Goal: Task Accomplishment & Management: Use online tool/utility

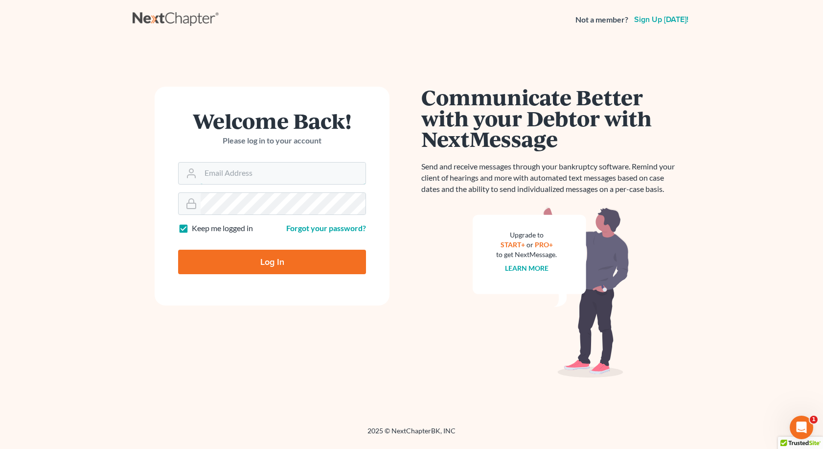
type input "[EMAIL_ADDRESS][DOMAIN_NAME]"
click at [239, 259] on input "Log In" at bounding box center [272, 262] width 188 height 24
type input "Thinking..."
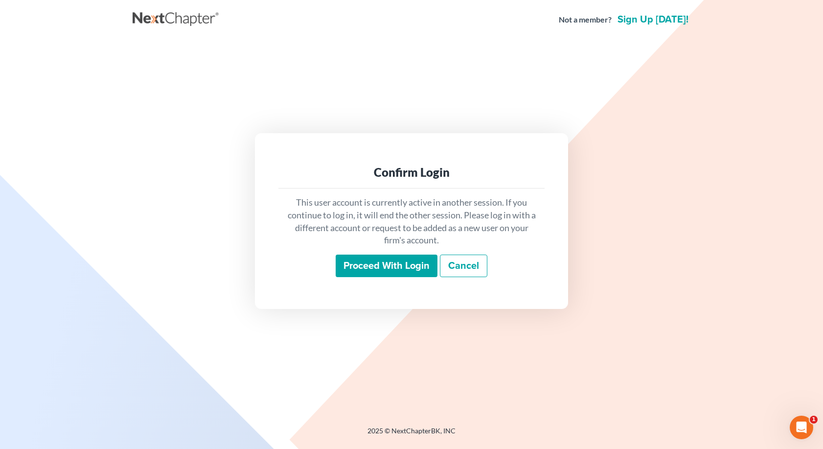
click at [410, 263] on input "Proceed with login" at bounding box center [387, 265] width 102 height 23
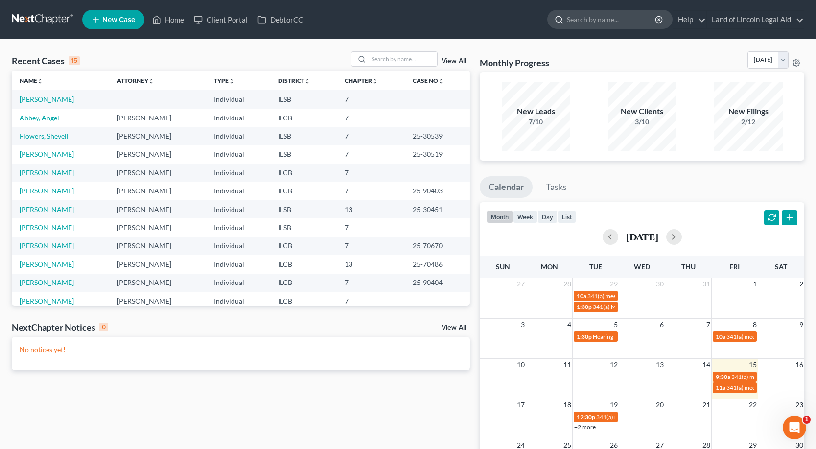
click at [575, 23] on input "search" at bounding box center [612, 19] width 90 height 18
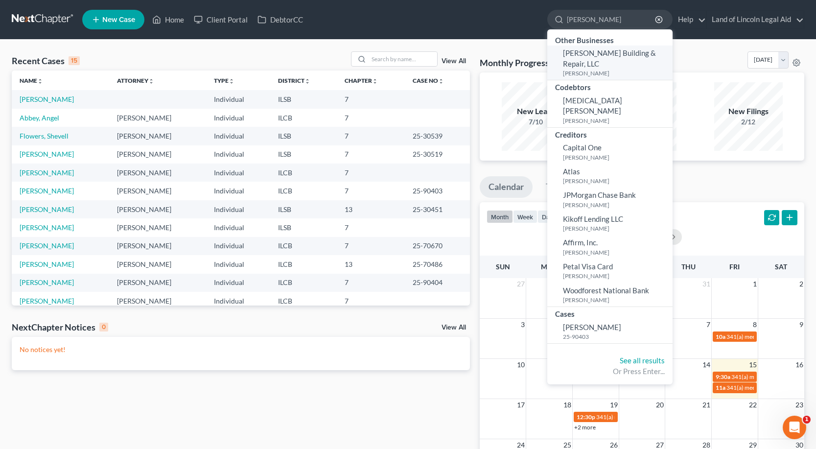
type input "[PERSON_NAME]"
click at [594, 57] on span "[PERSON_NAME] Building & Repair, LLC" at bounding box center [609, 57] width 93 height 19
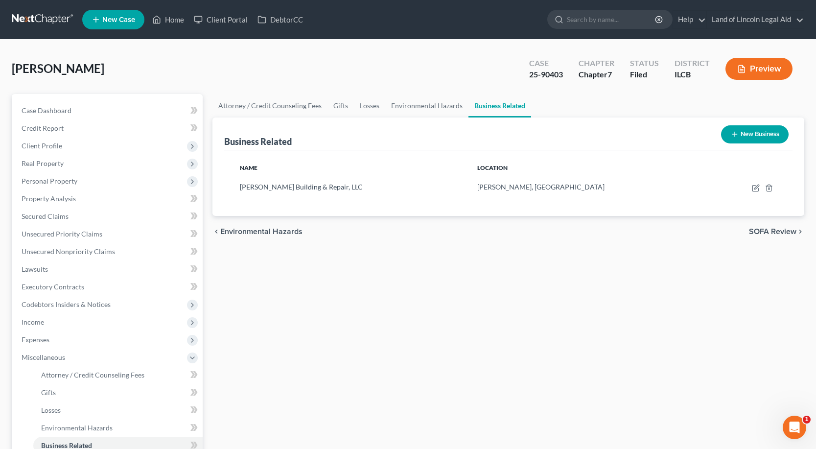
click at [756, 133] on button "New Business" at bounding box center [755, 134] width 68 height 18
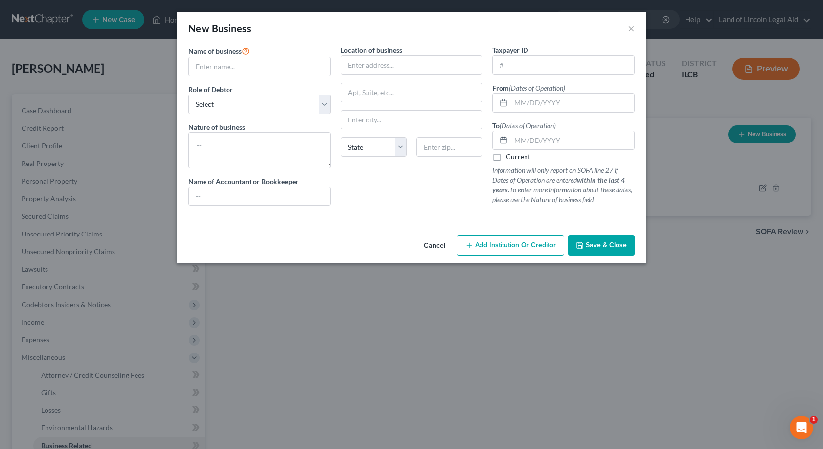
click at [432, 241] on button "Cancel" at bounding box center [434, 246] width 37 height 20
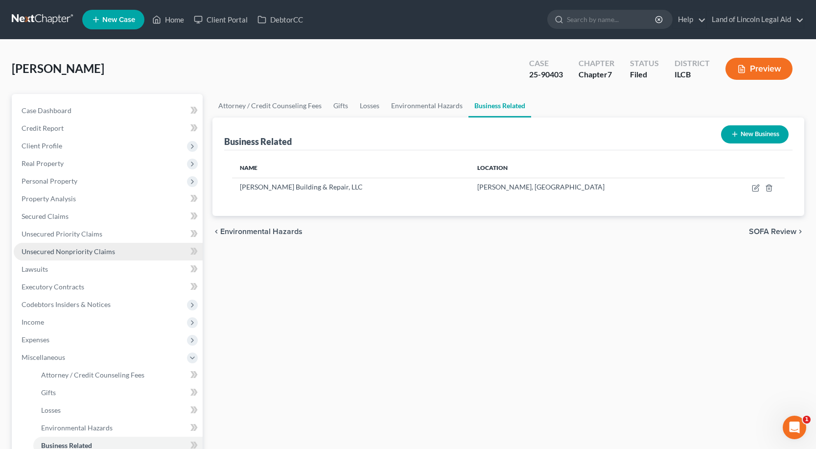
click at [59, 250] on span "Unsecured Nonpriority Claims" at bounding box center [68, 251] width 93 height 8
